Goal: Task Accomplishment & Management: Use online tool/utility

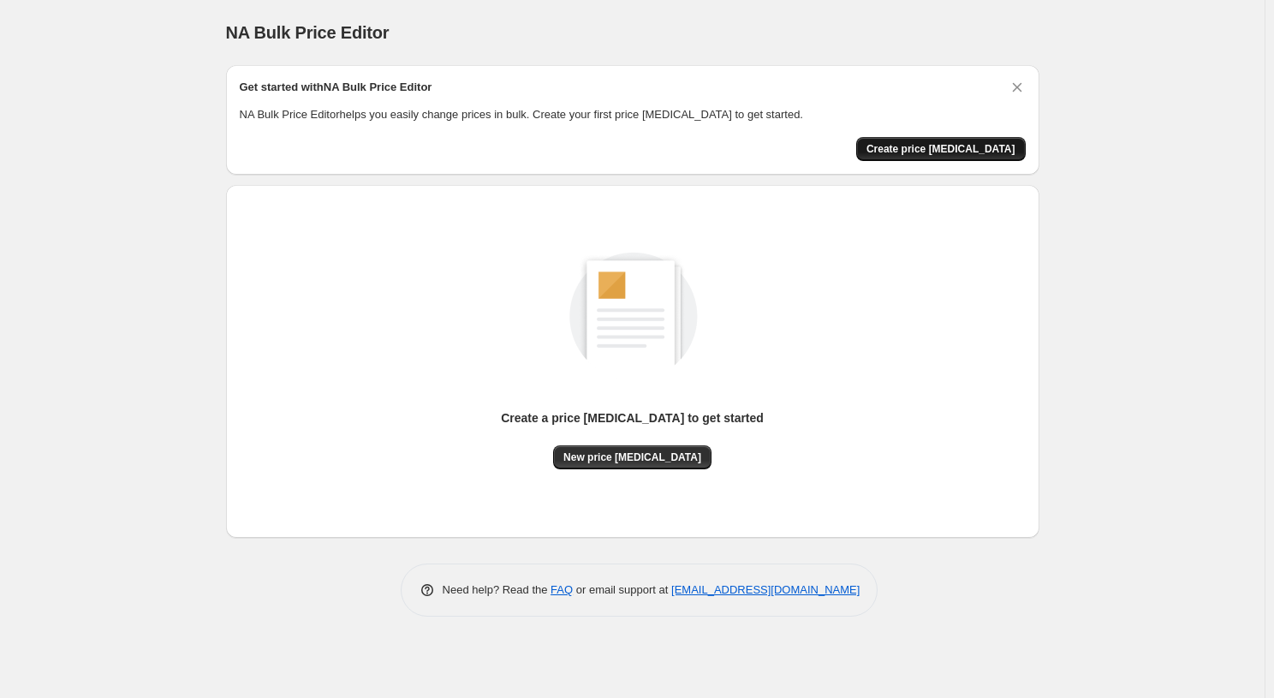
click at [928, 146] on span "Create price [MEDICAL_DATA]" at bounding box center [940, 149] width 149 height 14
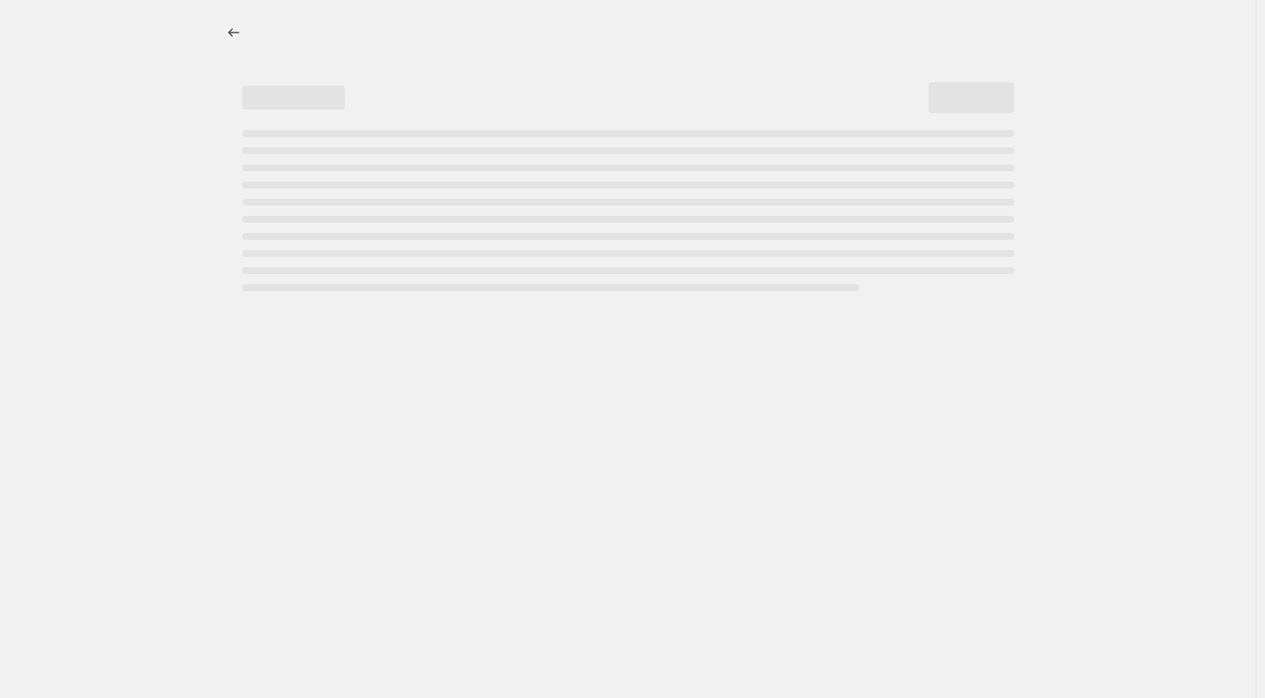
select select "percentage"
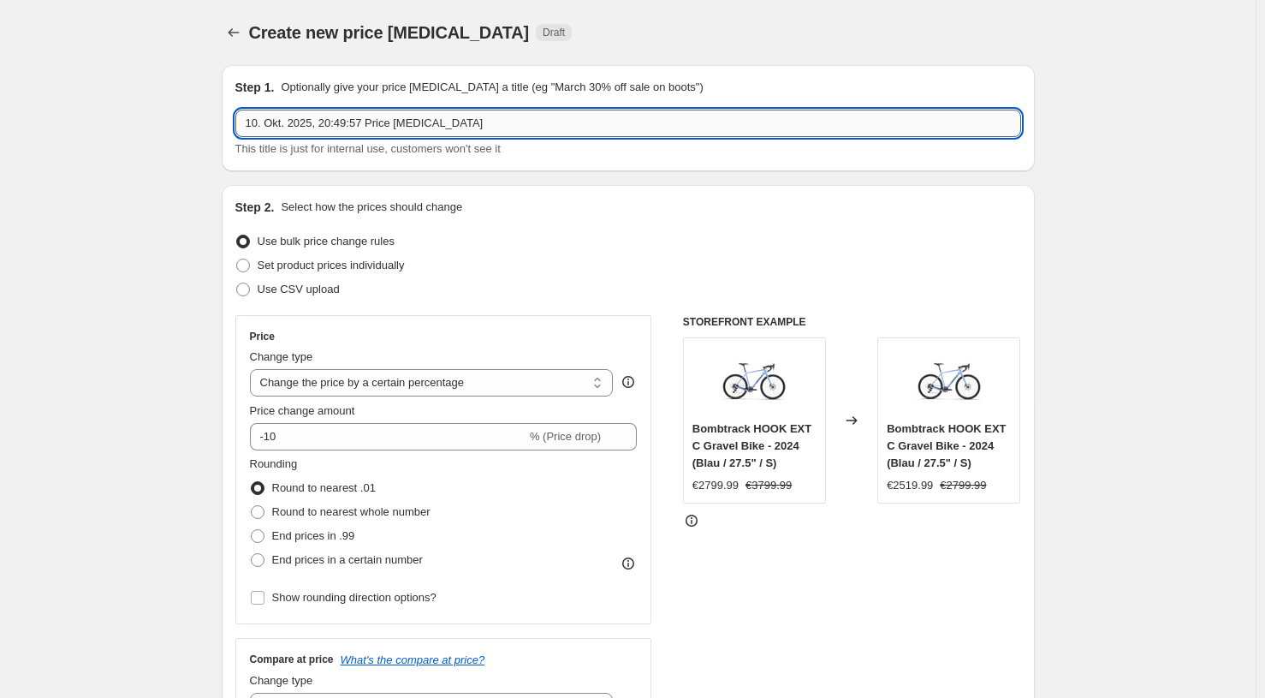
click at [451, 128] on input "10. Okt. 2025, 20:49:57 Price [MEDICAL_DATA]" at bounding box center [628, 123] width 786 height 27
drag, startPoint x: 504, startPoint y: 122, endPoint x: 234, endPoint y: 119, distance: 270.6
click at [234, 125] on div "Step 1. Optionally give your price [MEDICAL_DATA] a title (eg "March 30% off sa…" at bounding box center [628, 118] width 813 height 106
type input "LLS-SURLY-BAR-"
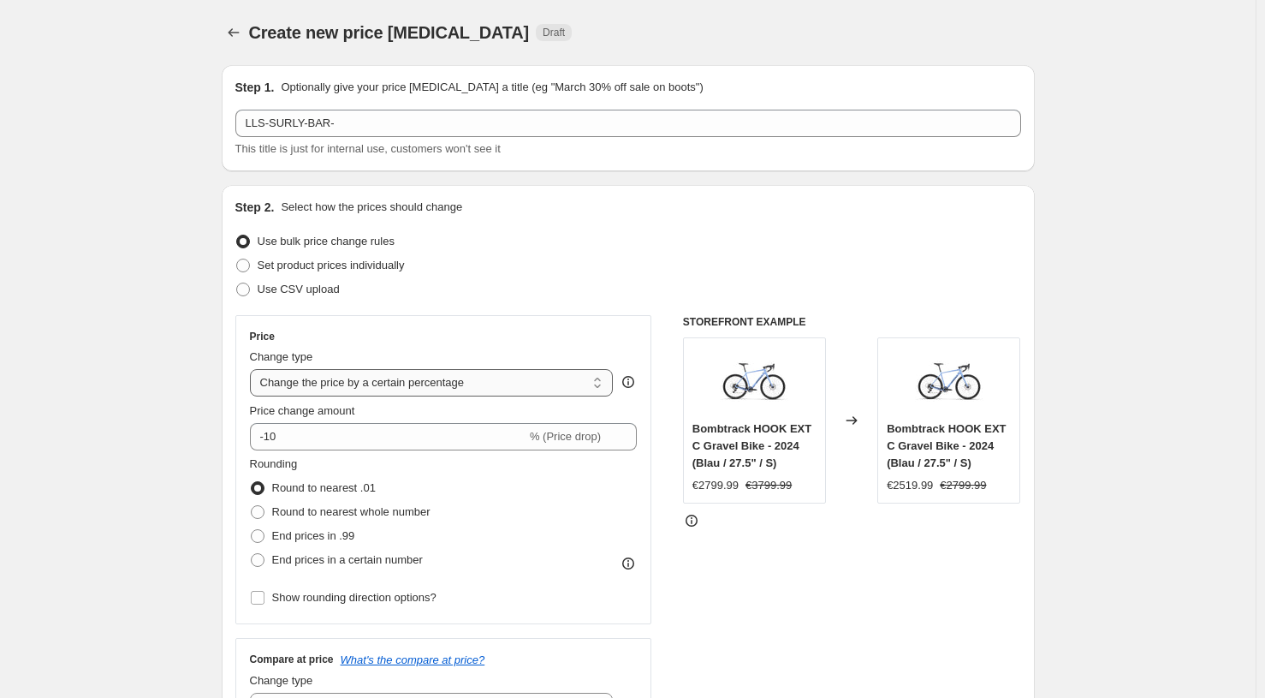
select select "to"
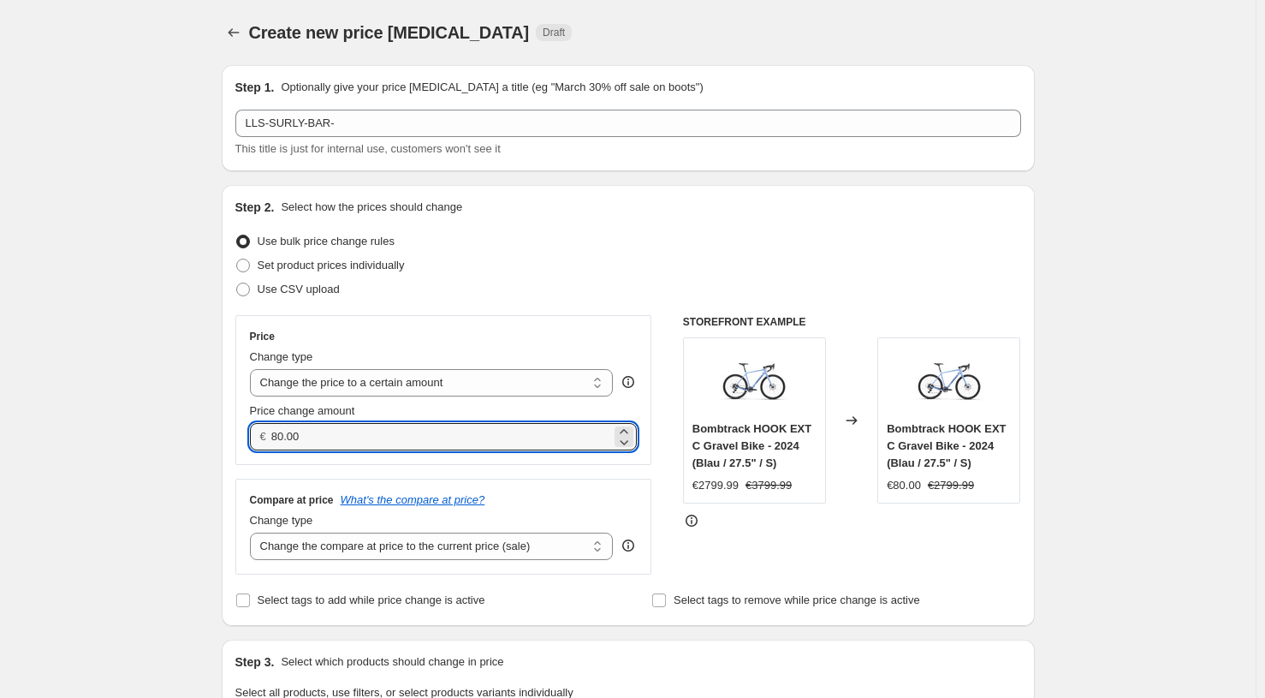
drag, startPoint x: 312, startPoint y: 435, endPoint x: 266, endPoint y: 434, distance: 45.4
click at [266, 434] on div "€ 80.00" at bounding box center [444, 436] width 388 height 27
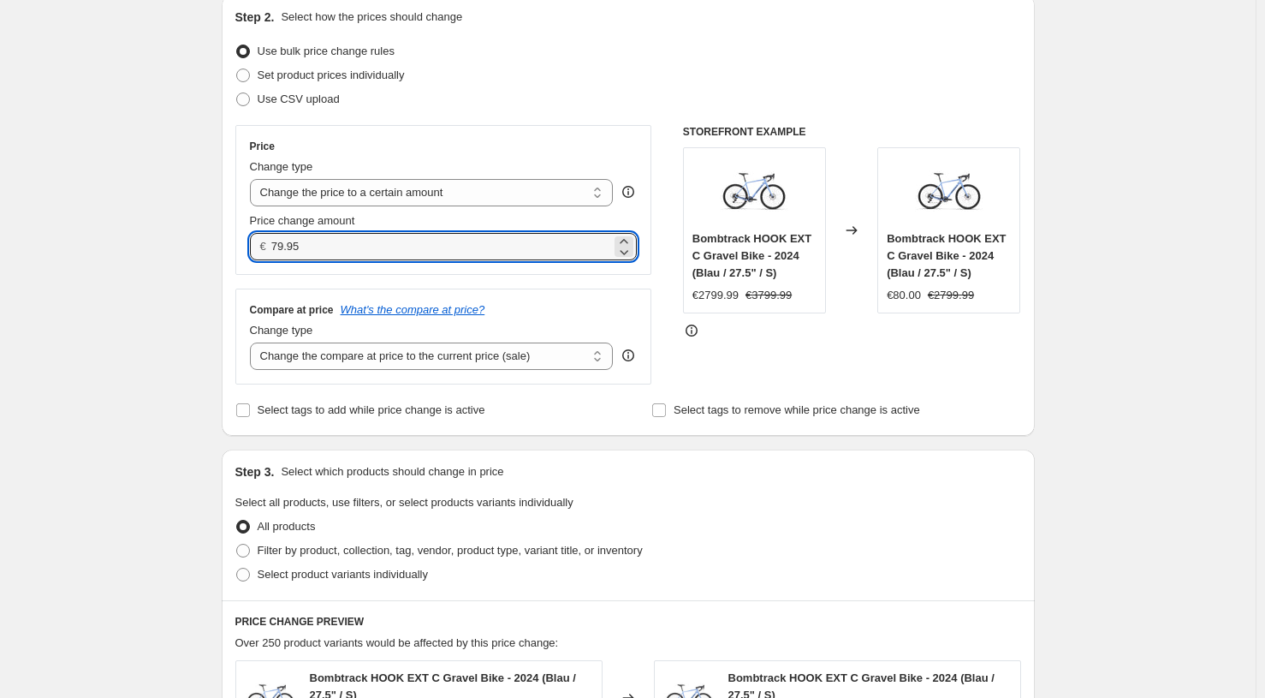
scroll to position [208, 0]
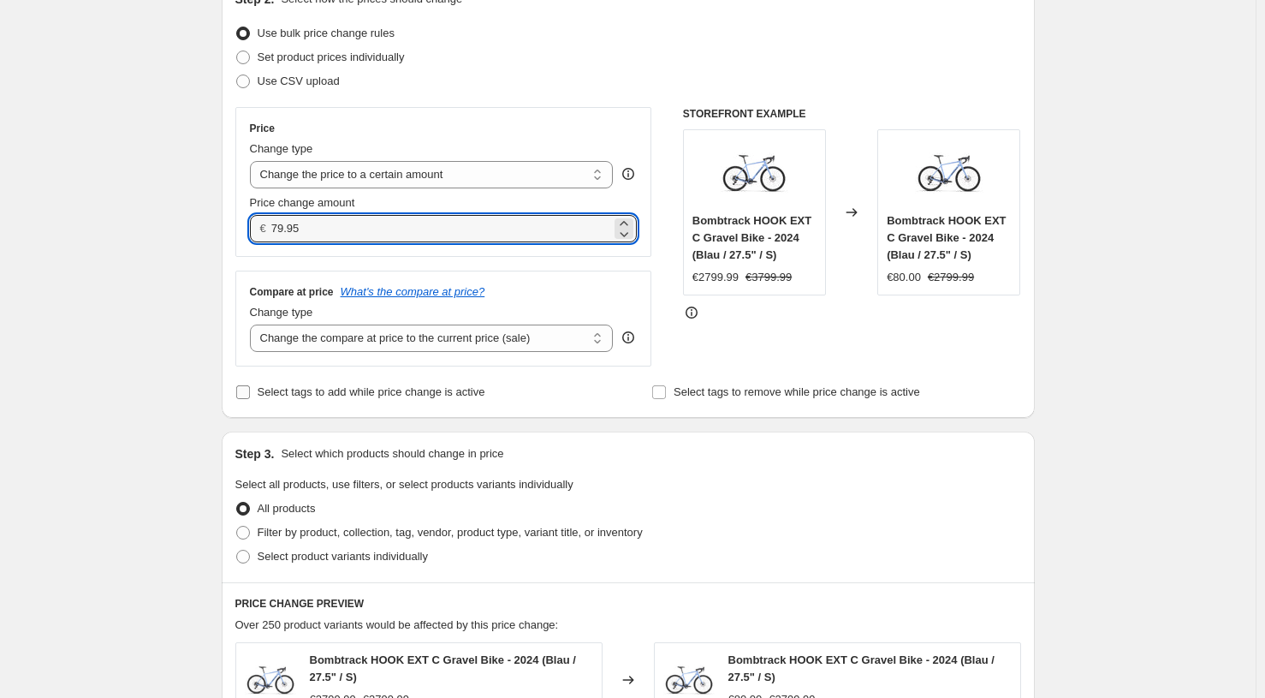
type input "79.95"
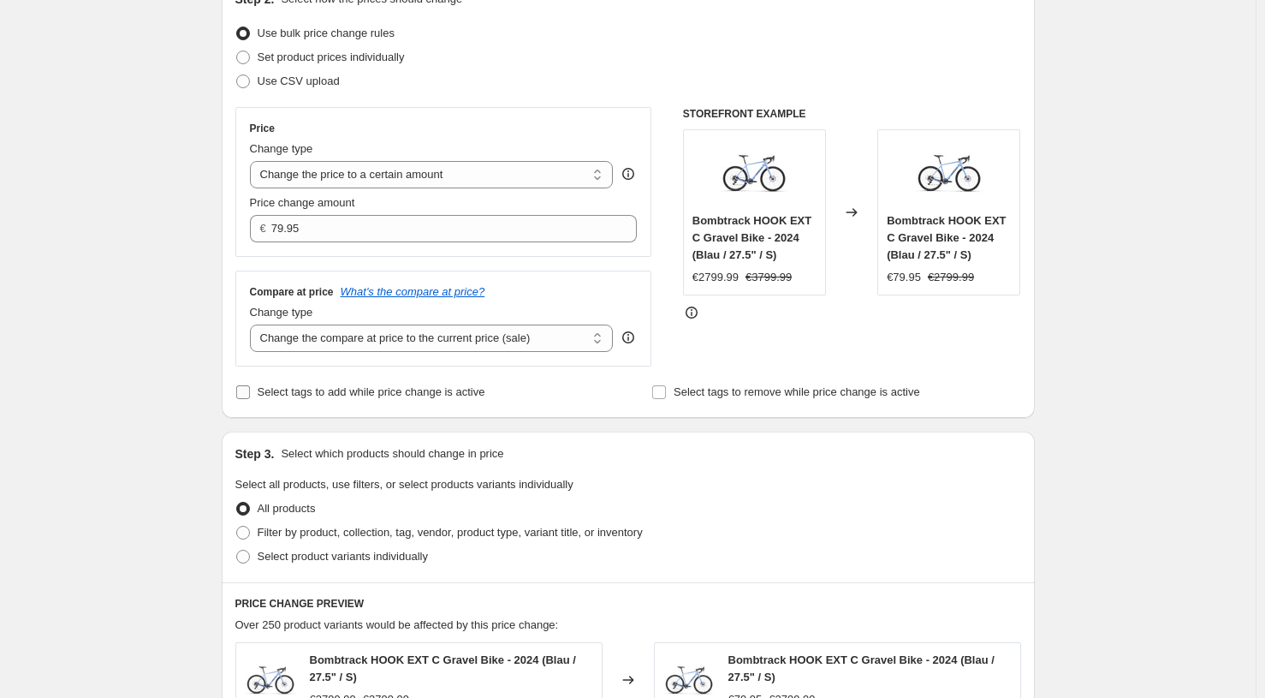
click at [247, 393] on input "Select tags to add while price change is active" at bounding box center [243, 392] width 14 height 14
checkbox input "true"
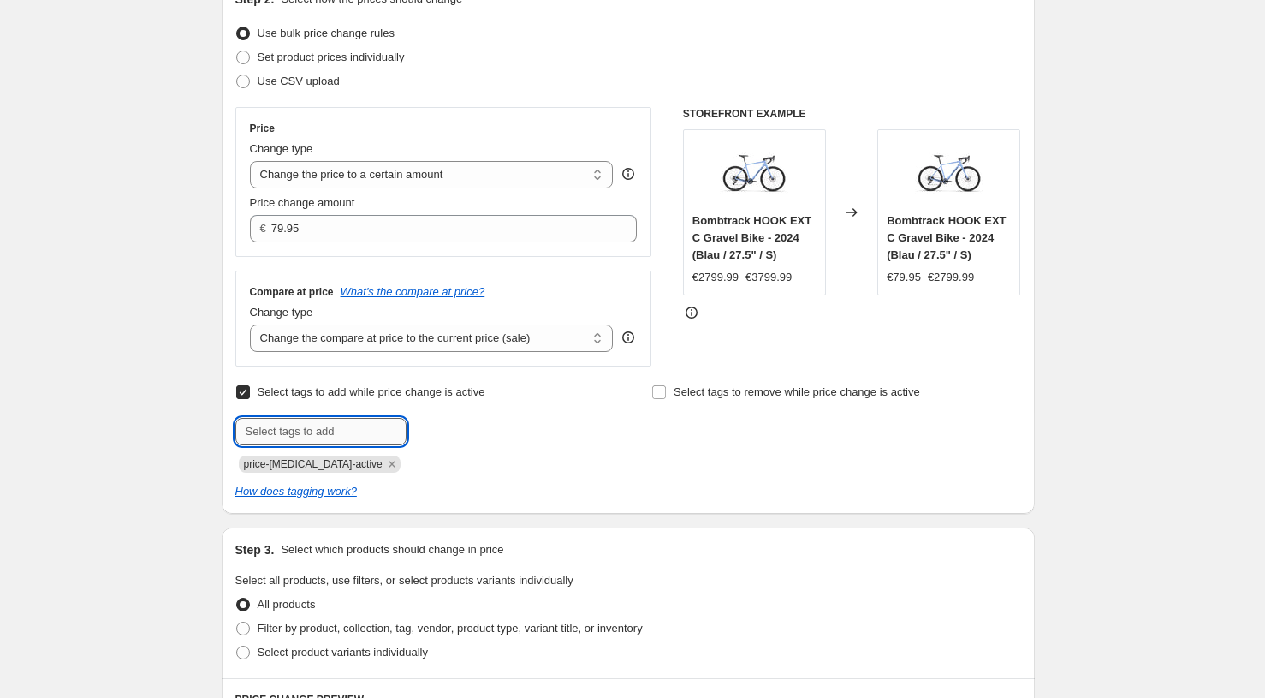
click at [292, 435] on input "text" at bounding box center [320, 431] width 171 height 27
type input "sale"
click at [463, 426] on span "sale" at bounding box center [454, 430] width 20 height 12
click at [333, 440] on input "text" at bounding box center [320, 431] width 171 height 27
type input "Sale"
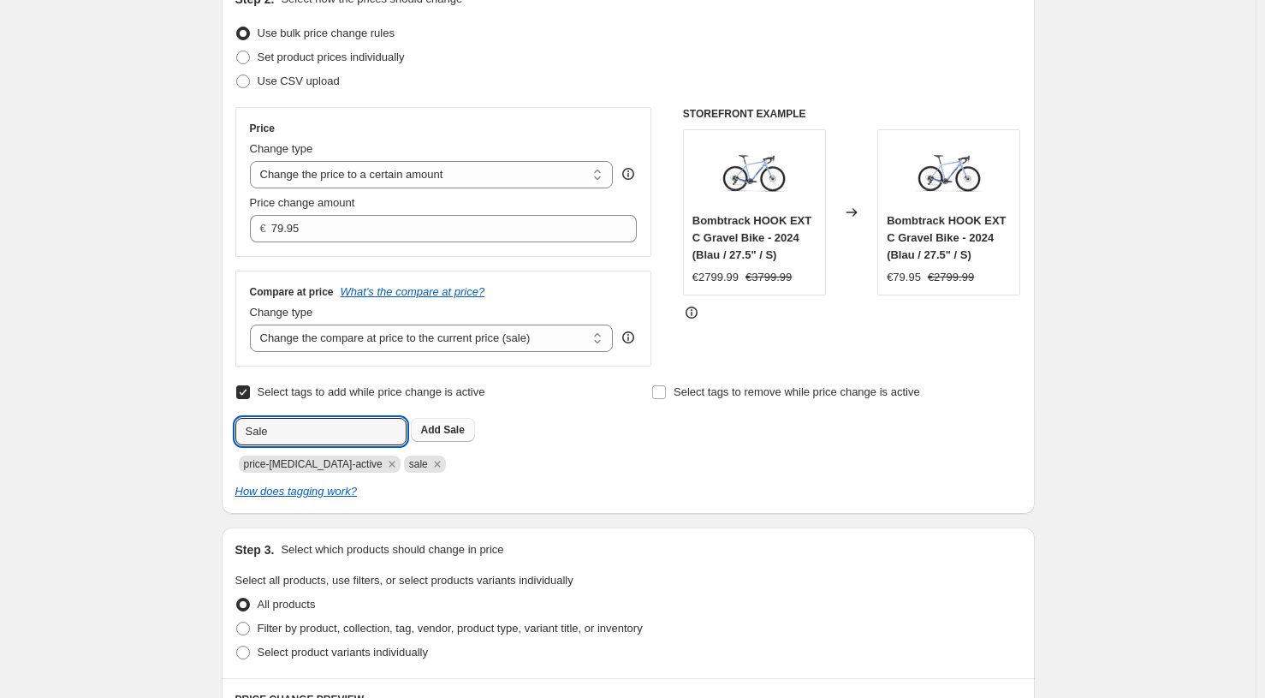
click at [464, 430] on span "Sale" at bounding box center [454, 430] width 21 height 12
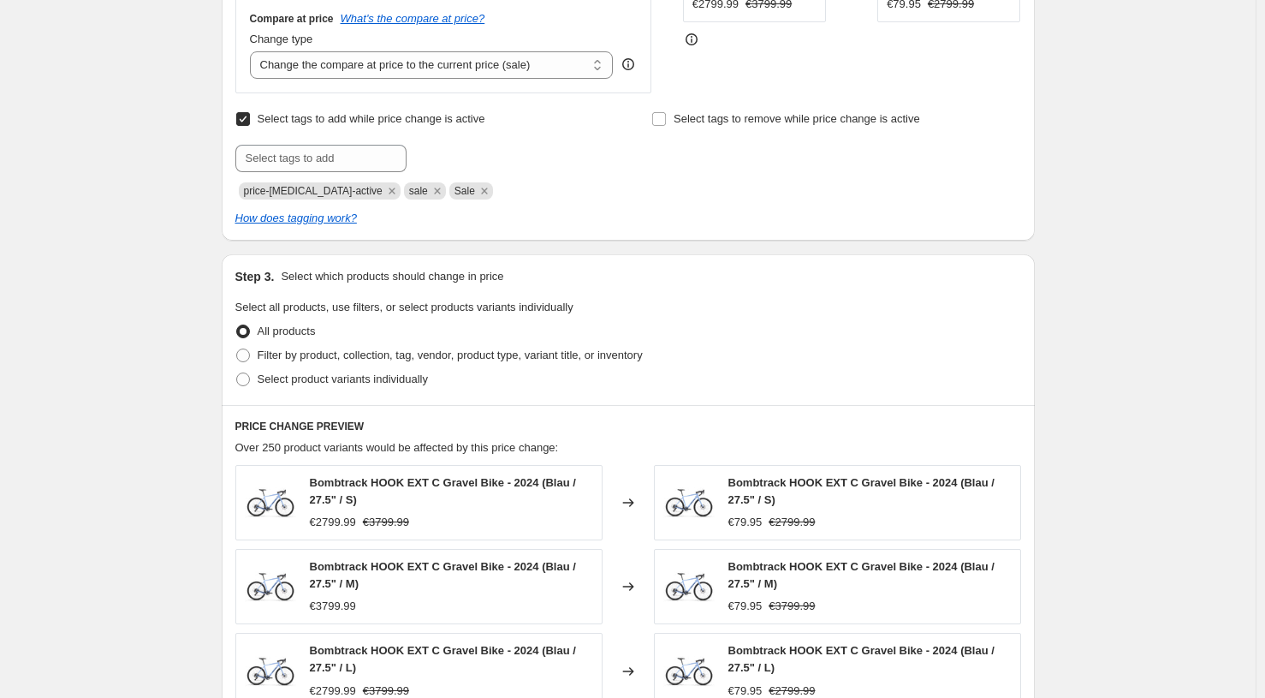
scroll to position [484, 0]
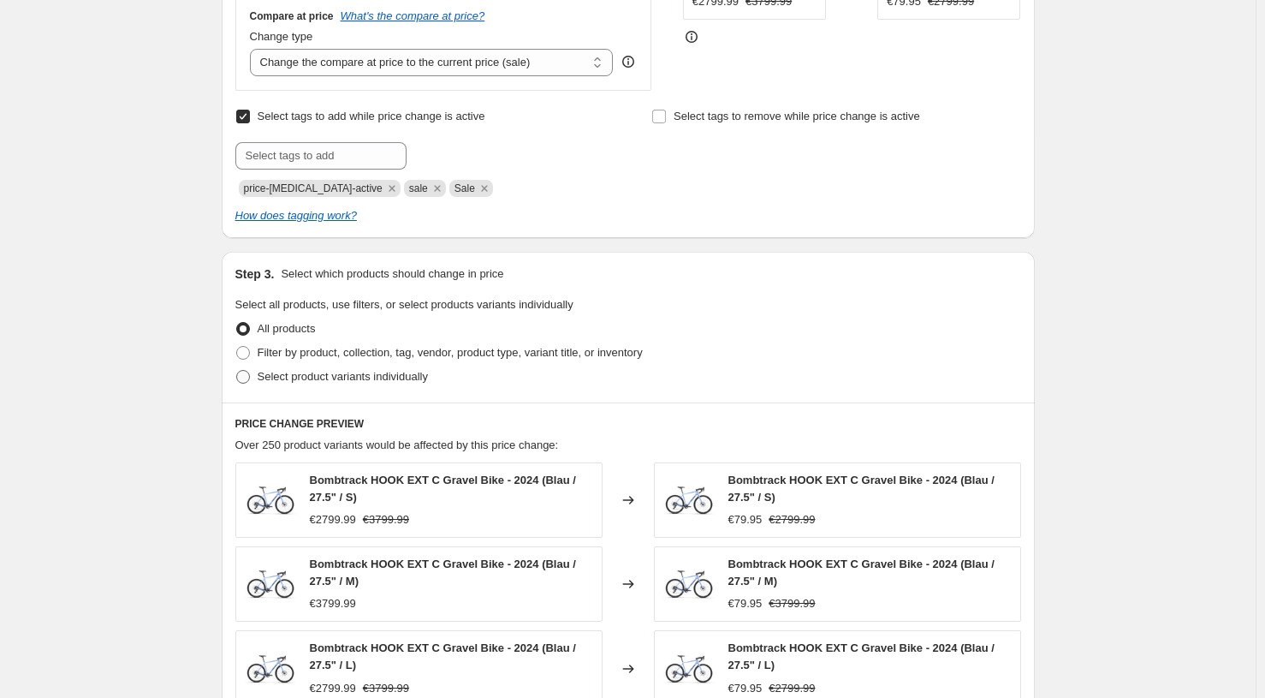
click at [247, 378] on span at bounding box center [243, 377] width 14 height 14
click at [237, 371] on input "Select product variants individually" at bounding box center [236, 370] width 1 height 1
radio input "true"
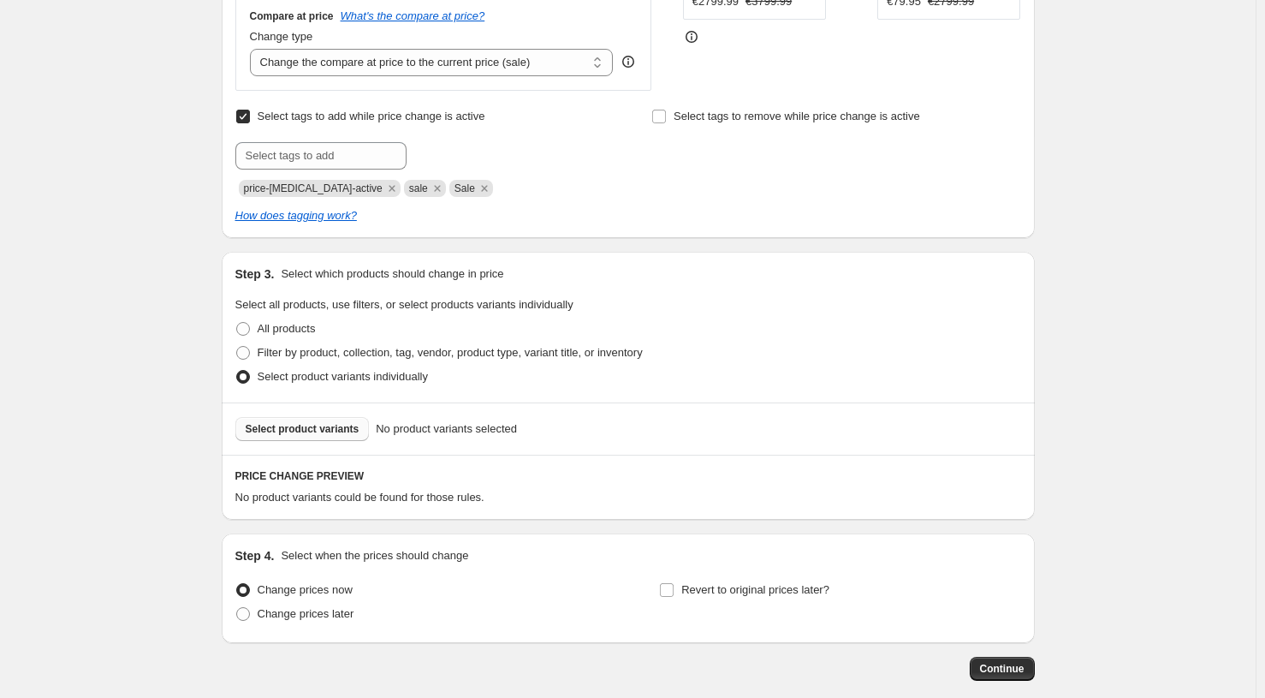
click at [295, 435] on span "Select product variants" at bounding box center [303, 429] width 114 height 14
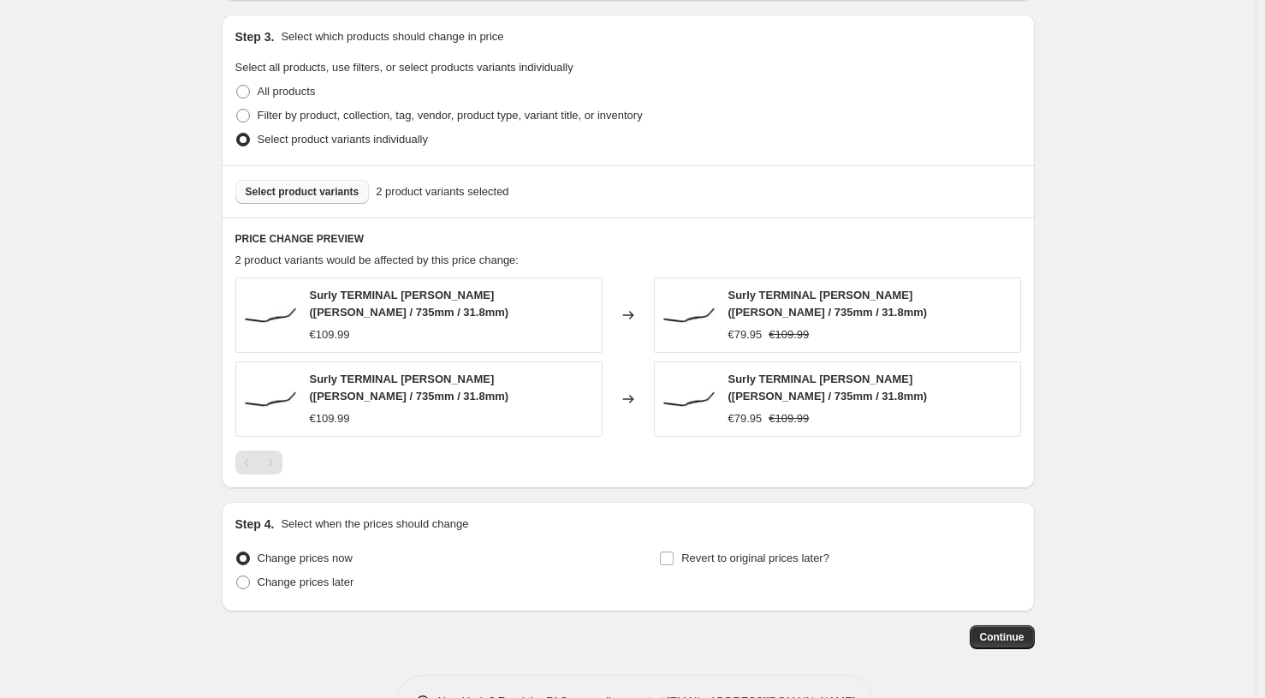
scroll to position [746, 0]
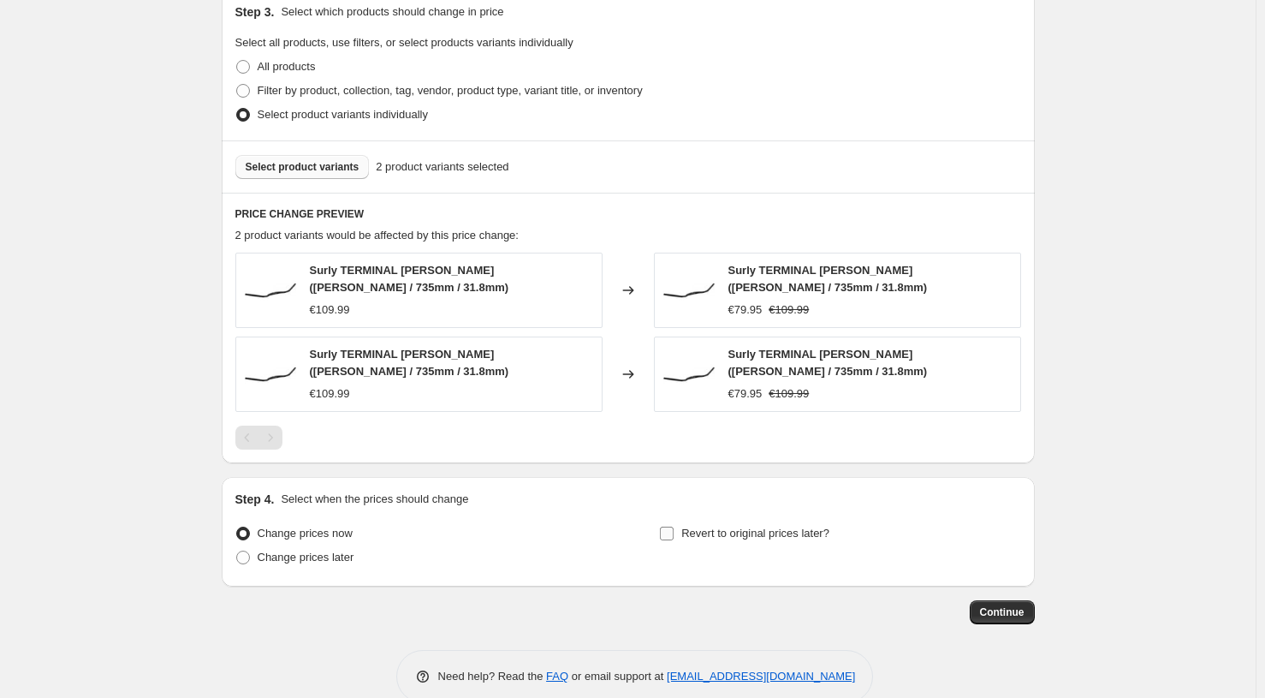
click at [669, 529] on input "Revert to original prices later?" at bounding box center [667, 534] width 14 height 14
checkbox input "true"
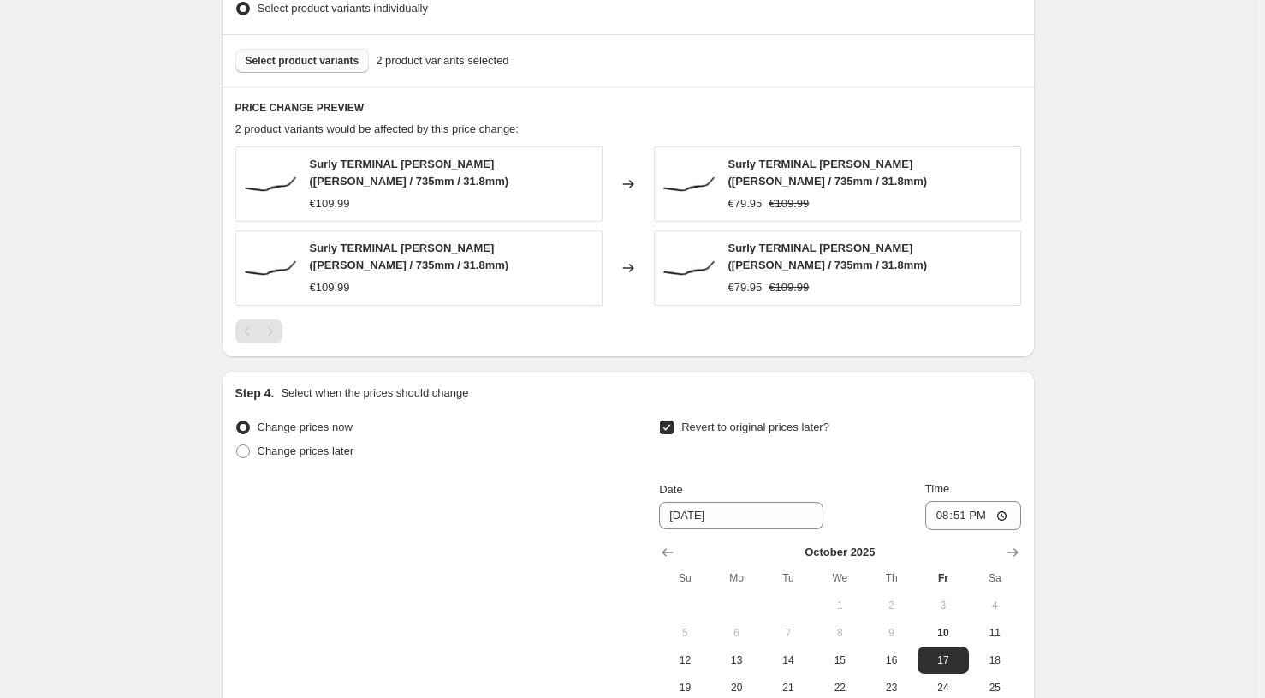
scroll to position [911, 0]
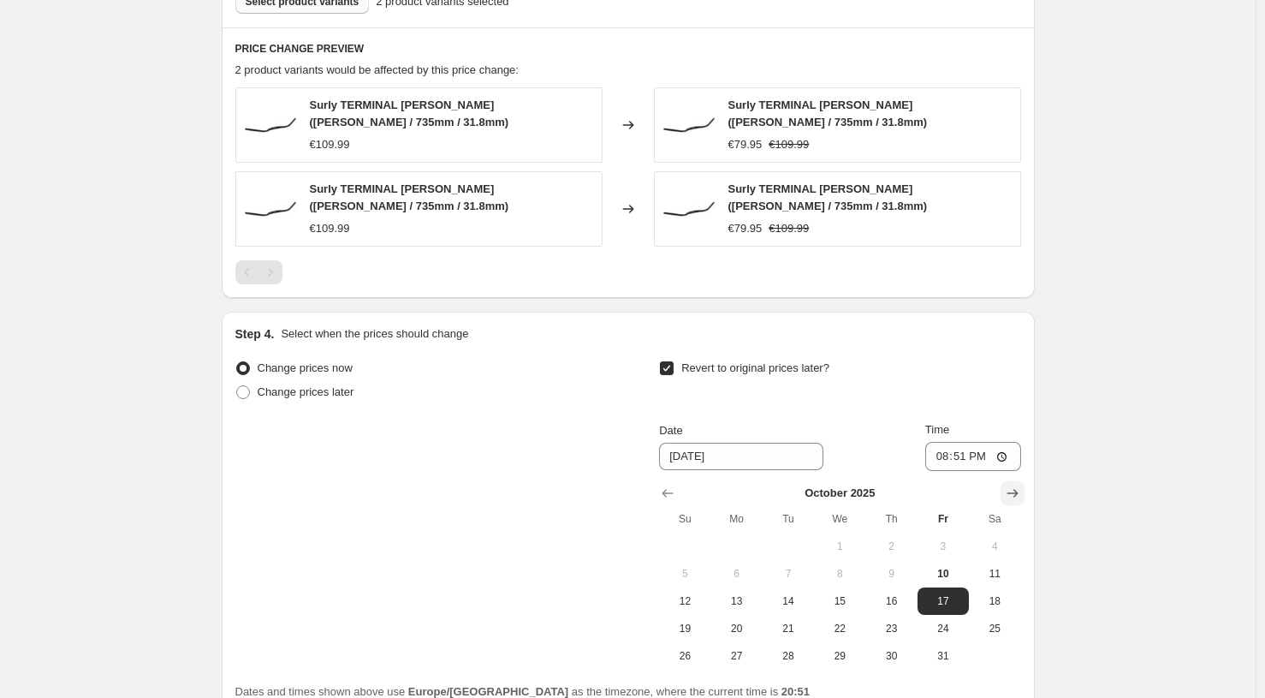
click at [1010, 491] on icon "Show next month, November 2025" at bounding box center [1012, 493] width 17 height 17
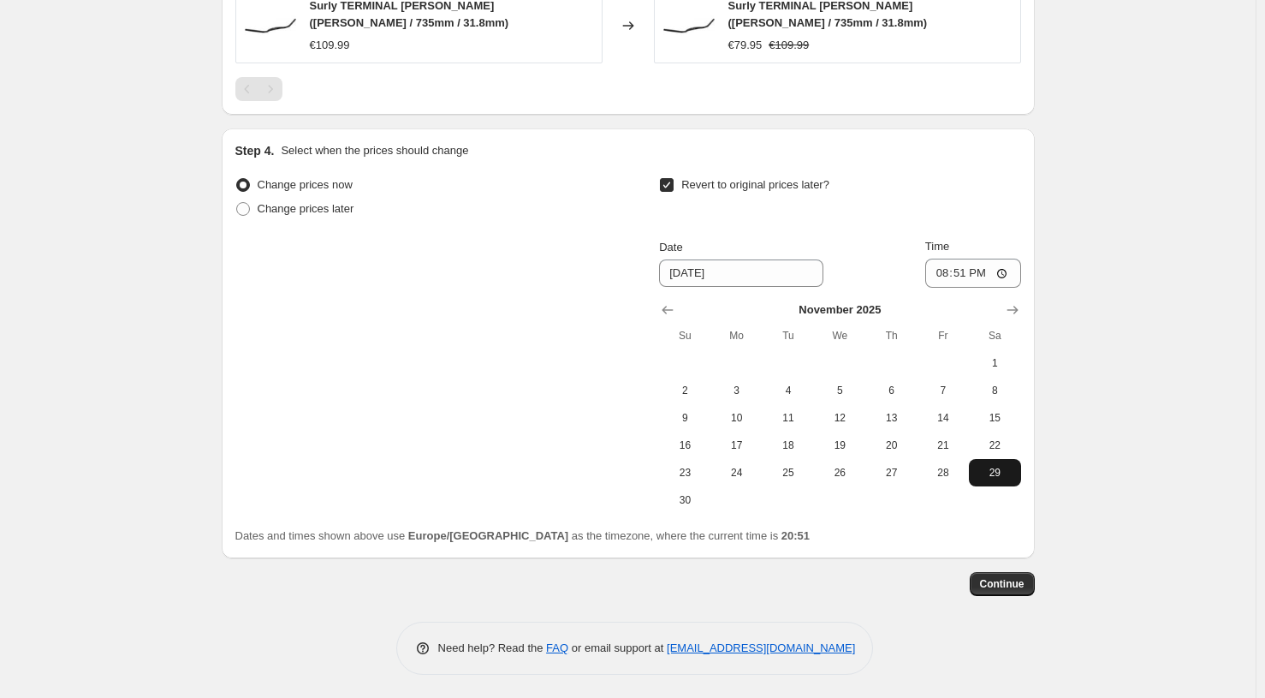
scroll to position [1093, 0]
click at [1021, 307] on icon "Show next month, December 2025" at bounding box center [1012, 310] width 17 height 17
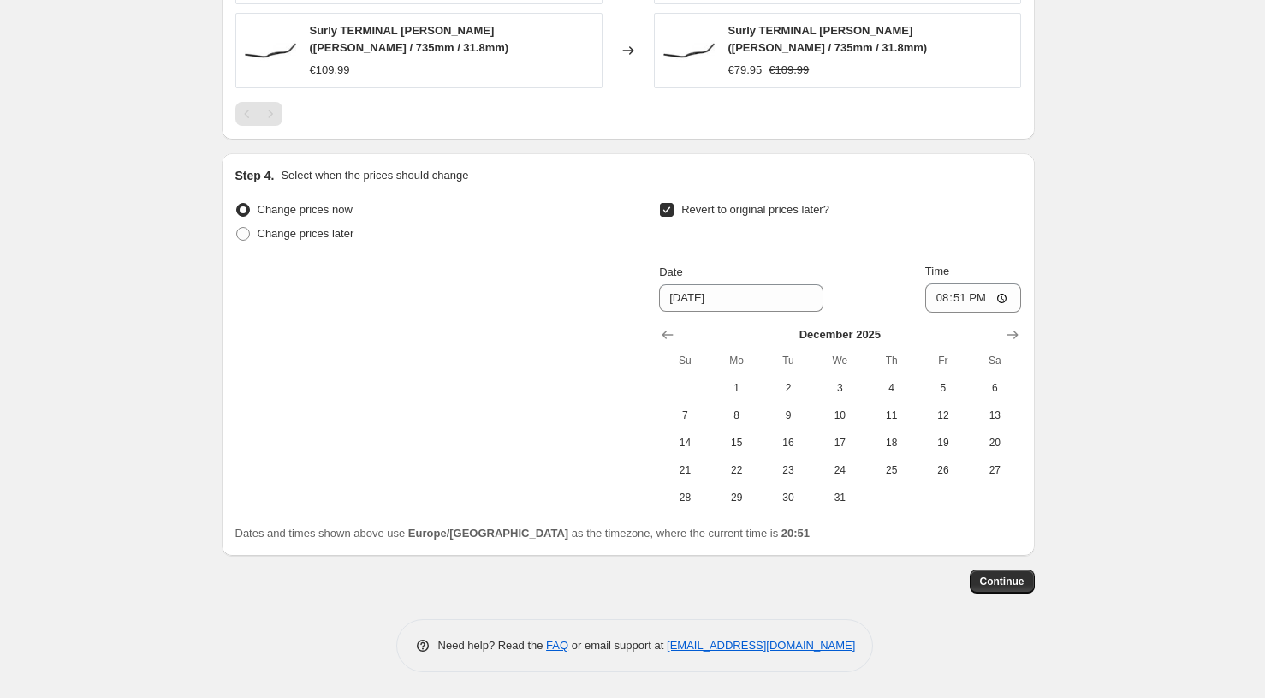
scroll to position [1066, 0]
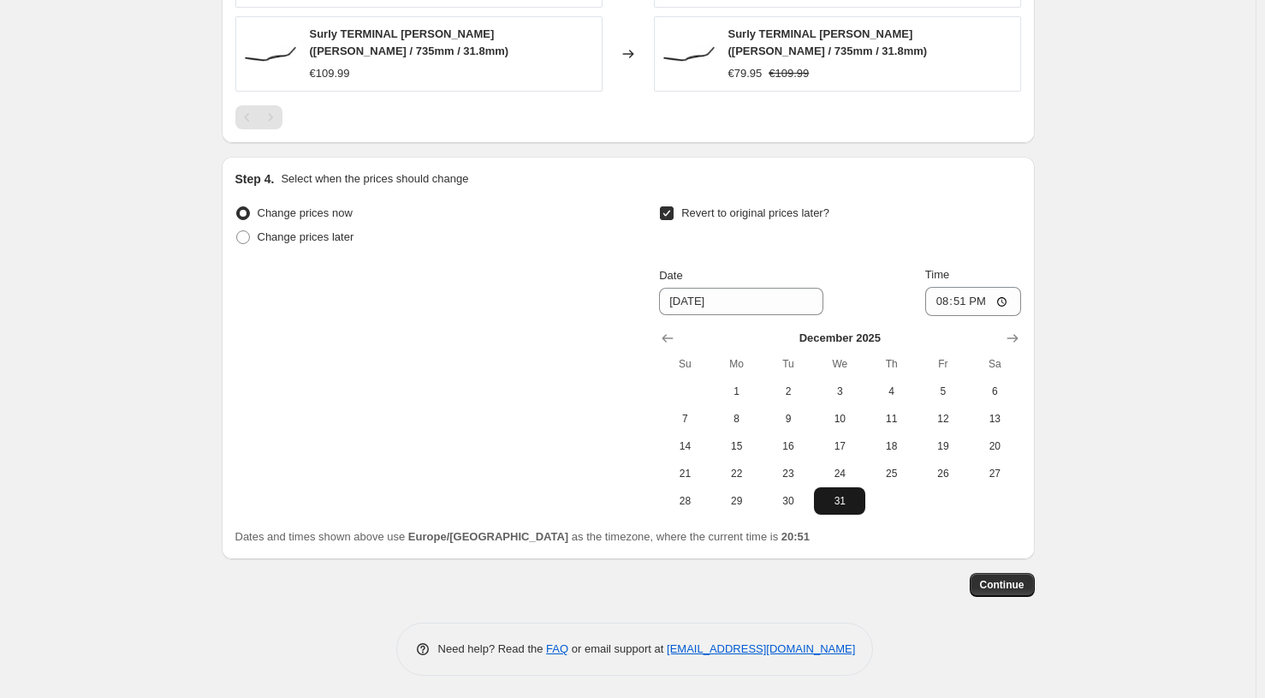
click at [840, 494] on span "31" at bounding box center [840, 501] width 38 height 14
type input "[DATE]"
click at [1009, 586] on span "Continue" at bounding box center [1002, 585] width 45 height 14
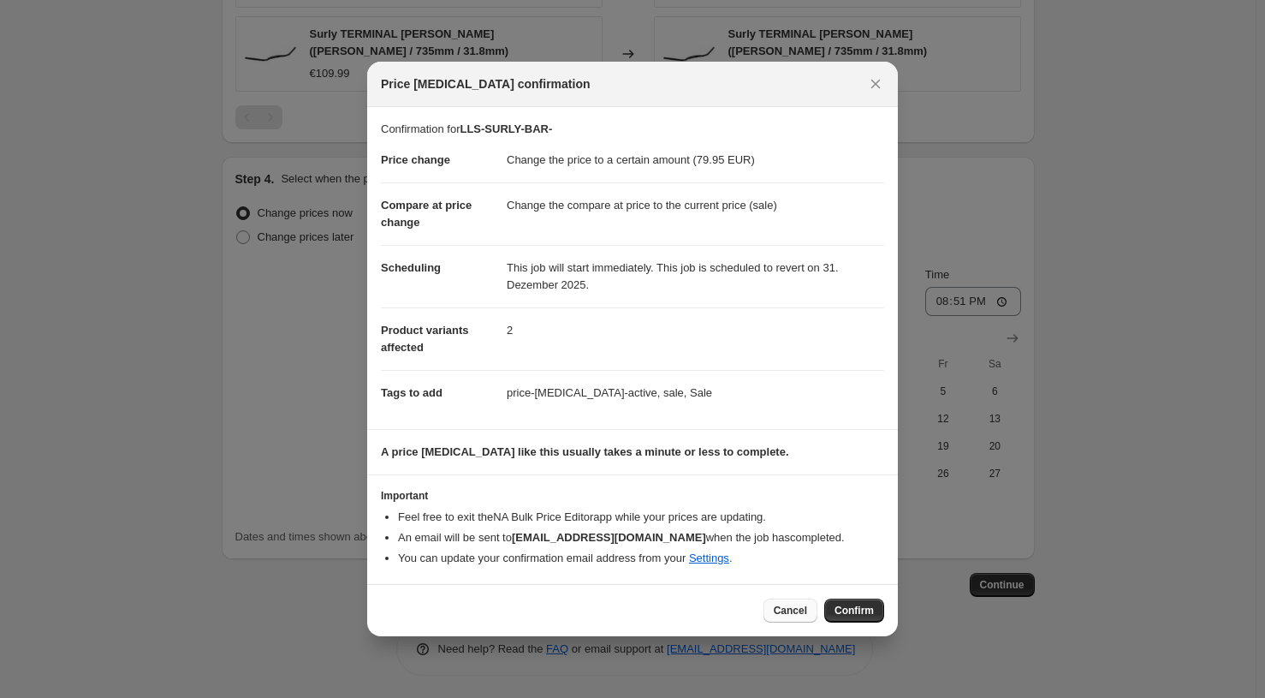
click at [784, 611] on span "Cancel" at bounding box center [790, 611] width 33 height 14
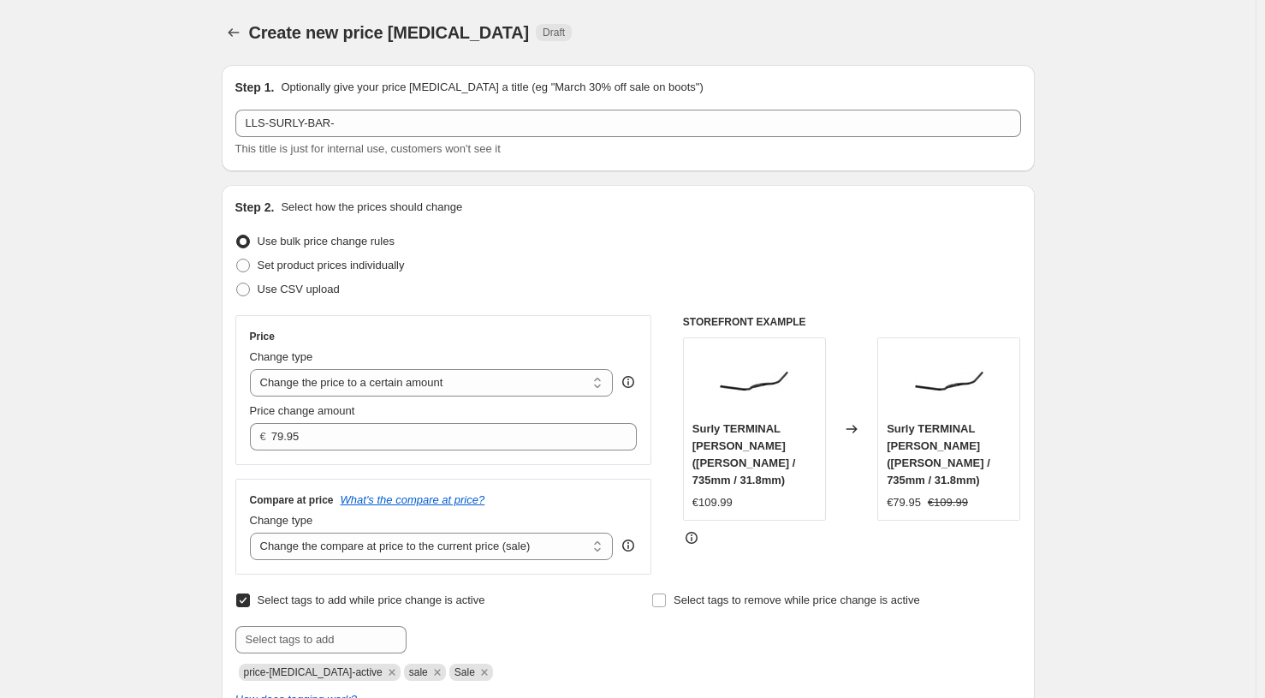
scroll to position [0, 0]
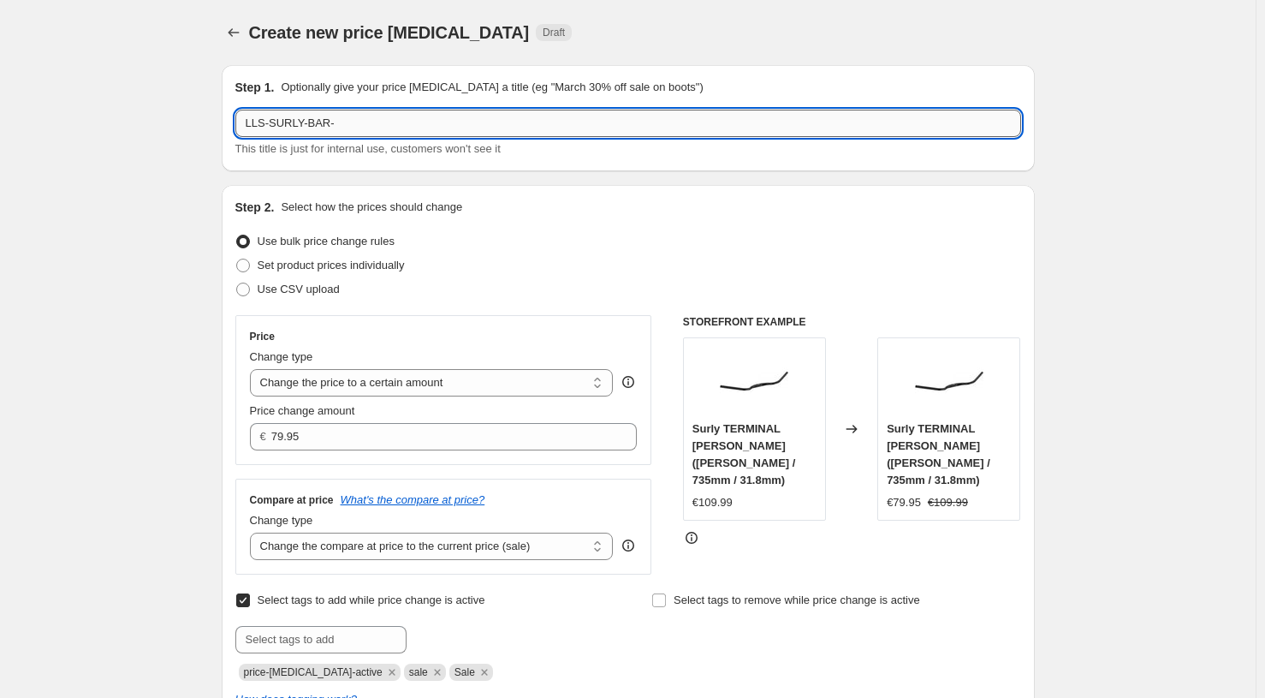
drag, startPoint x: 370, startPoint y: 123, endPoint x: 316, endPoint y: 123, distance: 53.9
click at [316, 123] on input "LLS-SURLY-BAR-" at bounding box center [628, 123] width 786 height 27
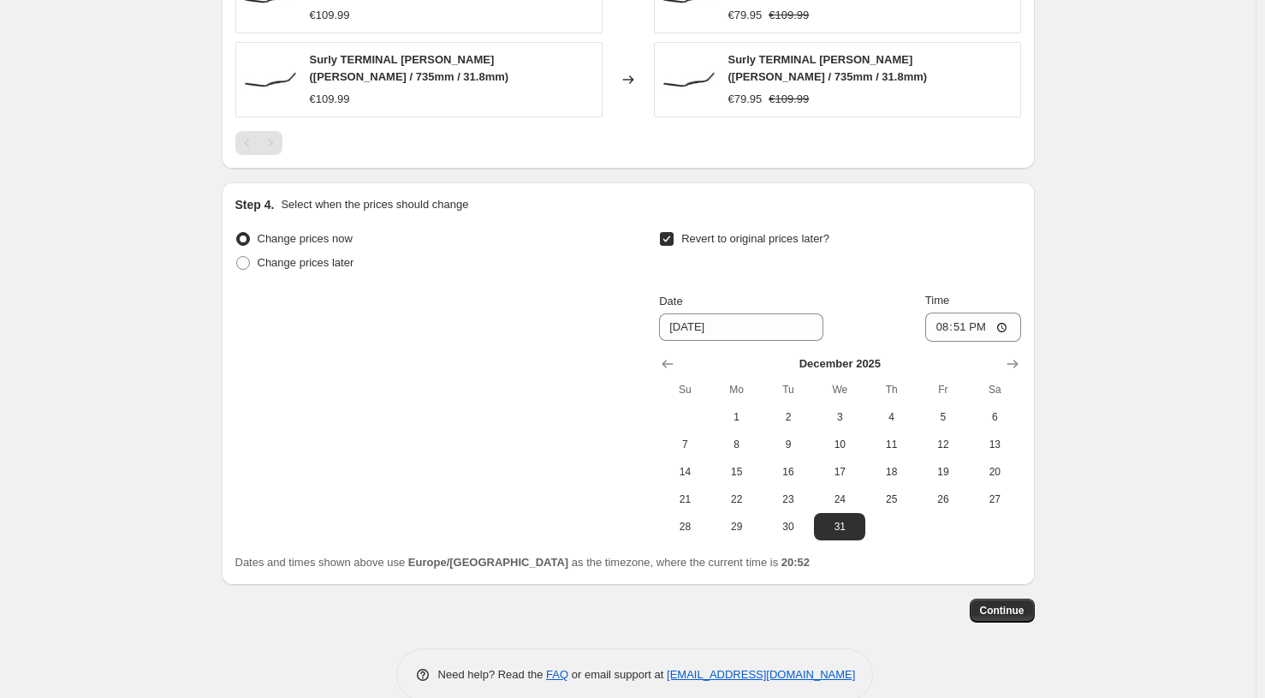
scroll to position [1041, 0]
click at [1001, 604] on span "Continue" at bounding box center [1002, 610] width 45 height 14
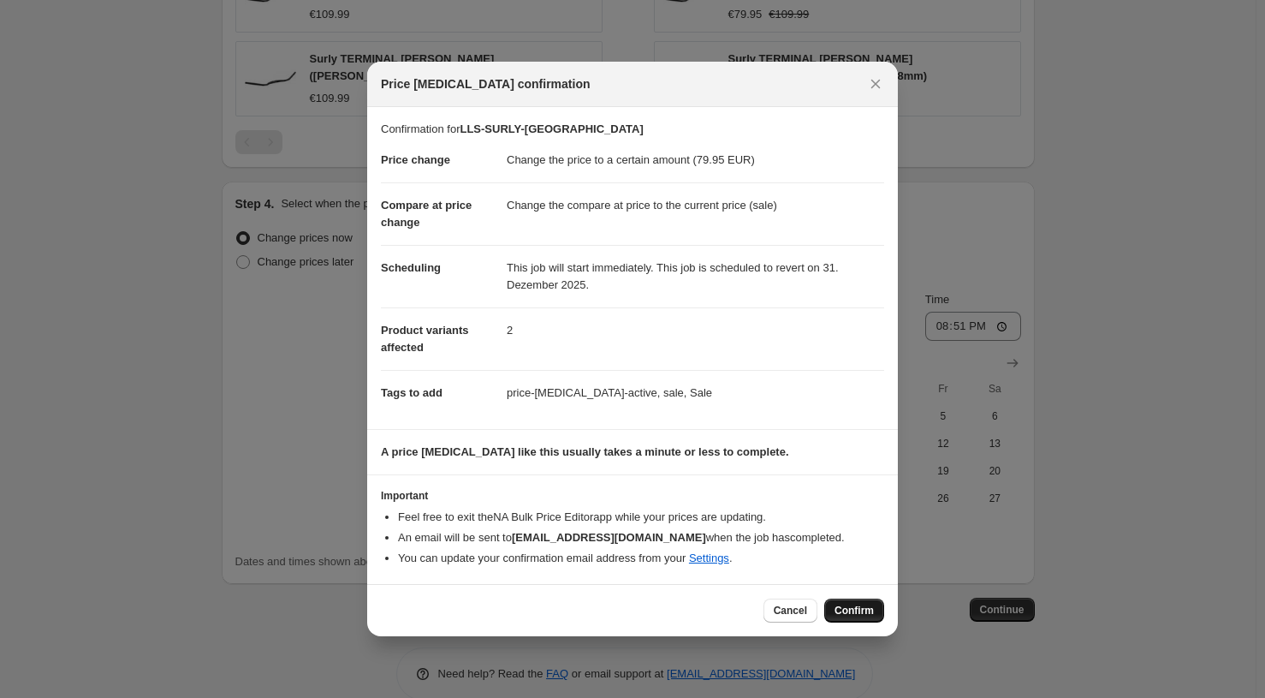
click at [837, 612] on span "Confirm" at bounding box center [854, 611] width 39 height 14
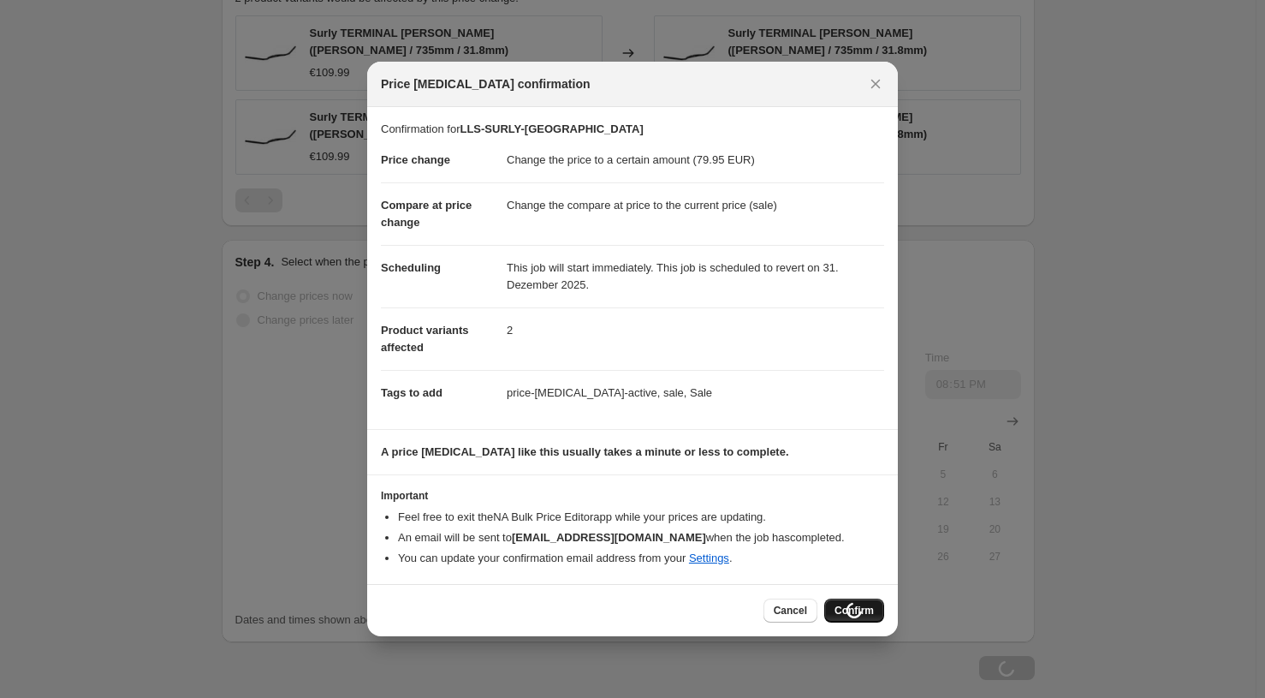
type input "LLS-SURLY-[GEOGRAPHIC_DATA]"
